Goal: Task Accomplishment & Management: Use online tool/utility

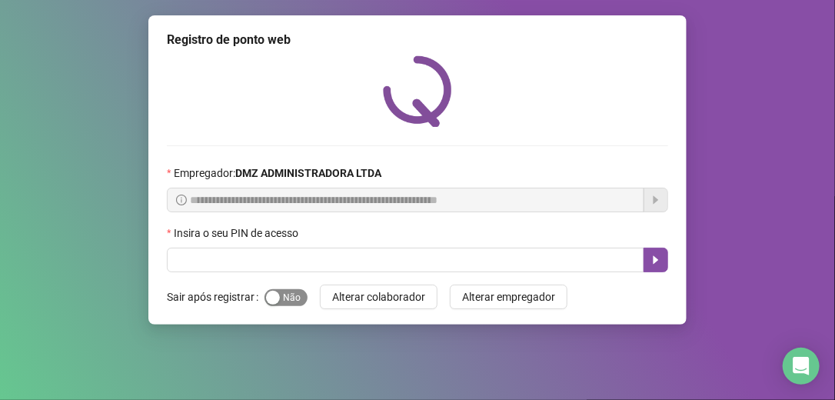
click at [292, 292] on span "Sim Não" at bounding box center [286, 297] width 43 height 17
click at [218, 239] on label "Insira o seu PIN de acesso" at bounding box center [237, 233] width 141 height 17
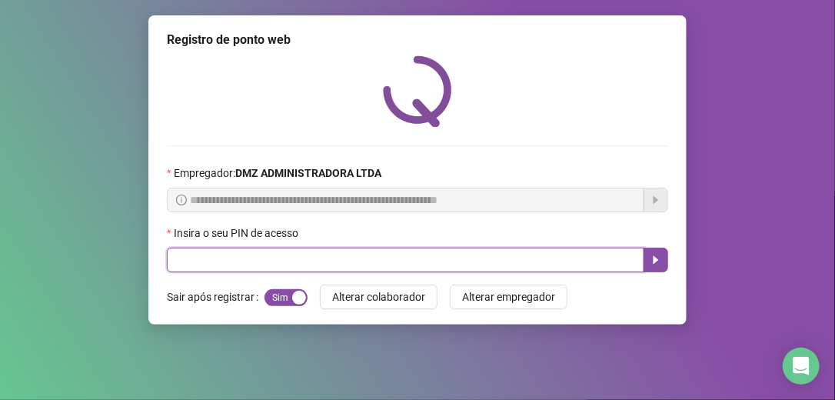
click at [211, 254] on input "text" at bounding box center [406, 260] width 478 height 25
type input "*****"
click at [651, 257] on icon "caret-right" at bounding box center [656, 260] width 12 height 12
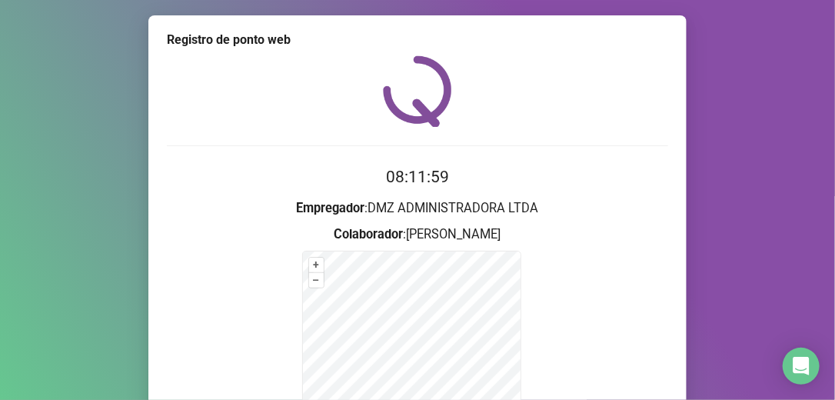
scroll to position [195, 0]
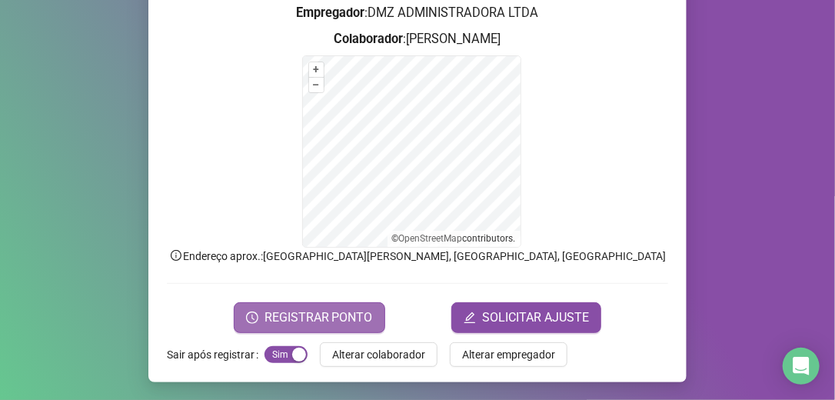
click at [311, 312] on span "REGISTRAR PONTO" at bounding box center [319, 317] width 108 height 18
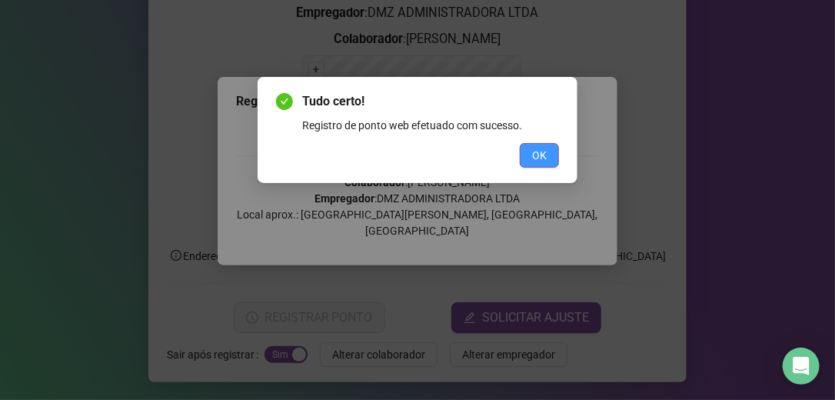
click at [539, 145] on button "OK" at bounding box center [539, 155] width 39 height 25
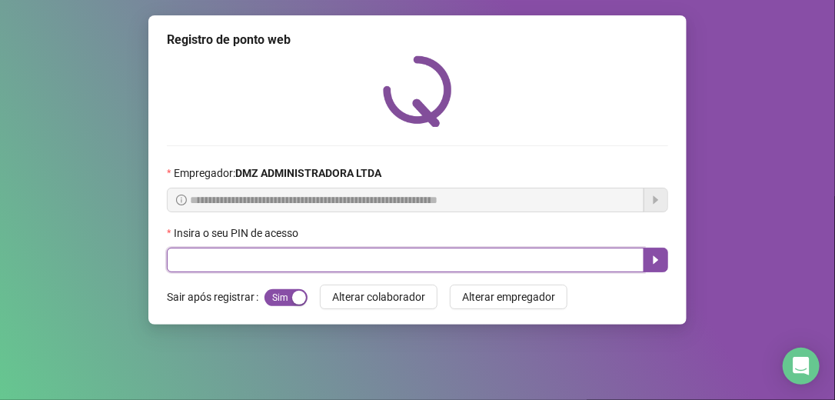
click at [304, 261] on input "text" at bounding box center [406, 260] width 478 height 25
type input "*****"
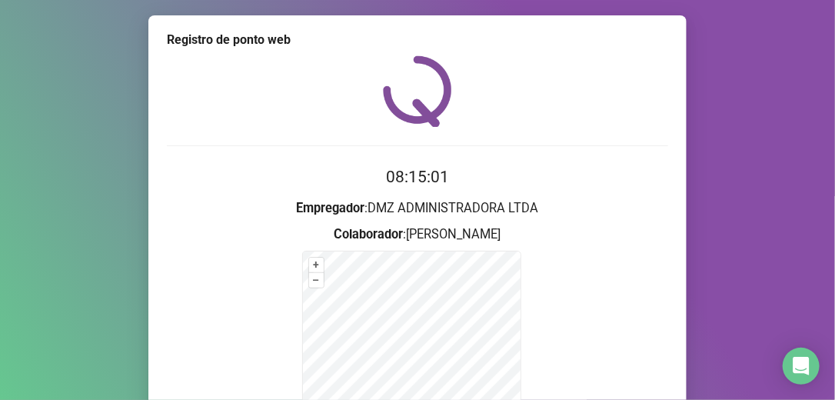
scroll to position [195, 0]
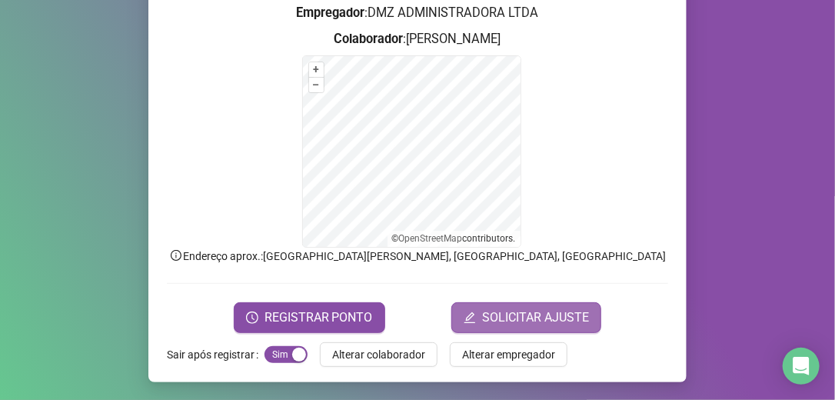
click at [501, 312] on span "SOLICITAR AJUSTE" at bounding box center [535, 317] width 107 height 18
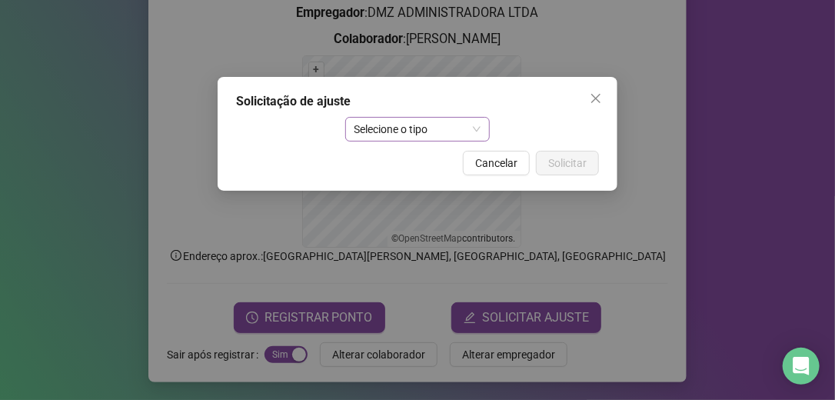
click at [477, 125] on span "Selecione o tipo" at bounding box center [417, 129] width 127 height 23
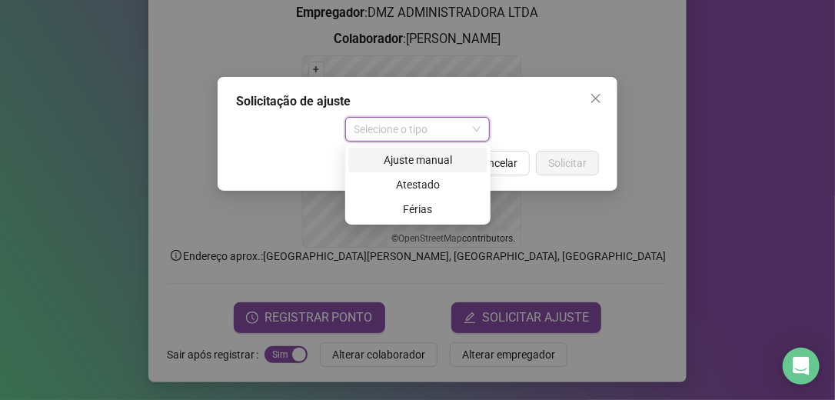
click at [443, 153] on div "Ajuste manual" at bounding box center [418, 159] width 121 height 17
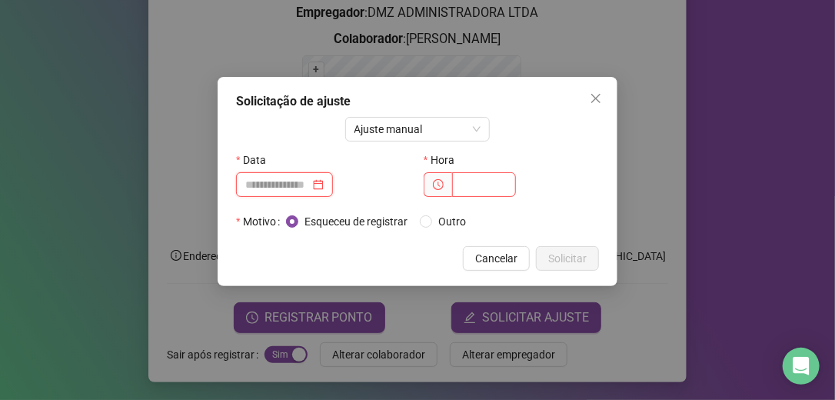
click at [268, 185] on input at bounding box center [277, 184] width 65 height 17
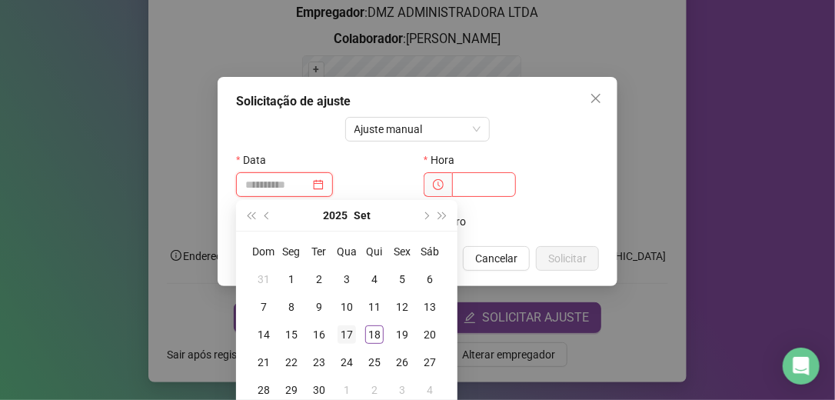
type input "**********"
click at [346, 331] on div "17" at bounding box center [347, 334] width 18 height 18
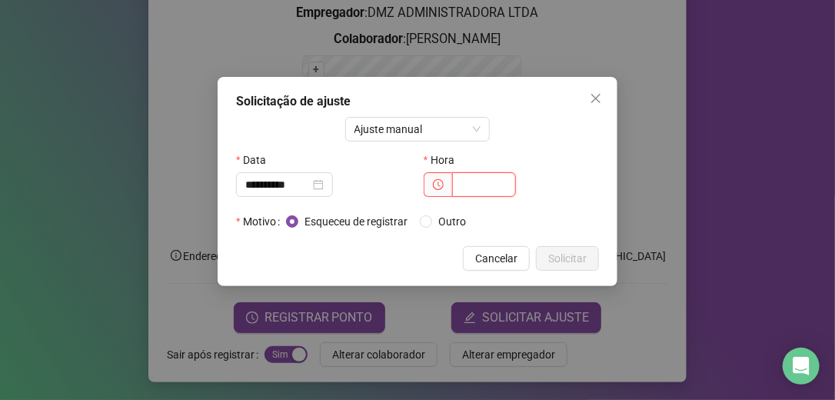
click at [474, 182] on input "text" at bounding box center [484, 184] width 64 height 25
type input "*****"
click at [578, 255] on span "Solicitar" at bounding box center [567, 258] width 38 height 17
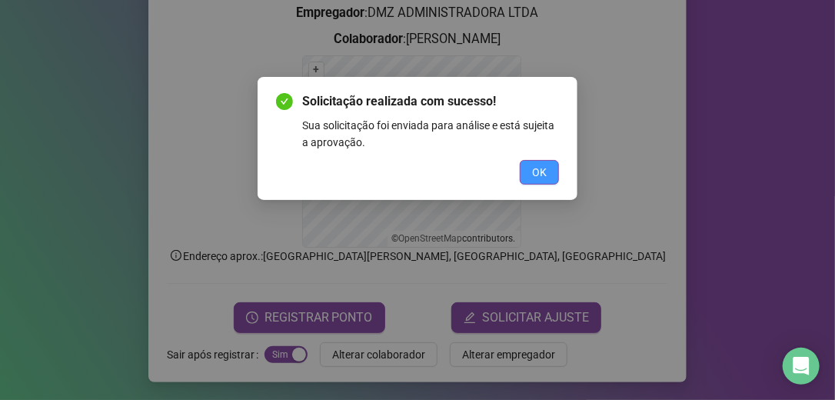
click at [537, 162] on button "OK" at bounding box center [539, 172] width 39 height 25
